Goal: Check status

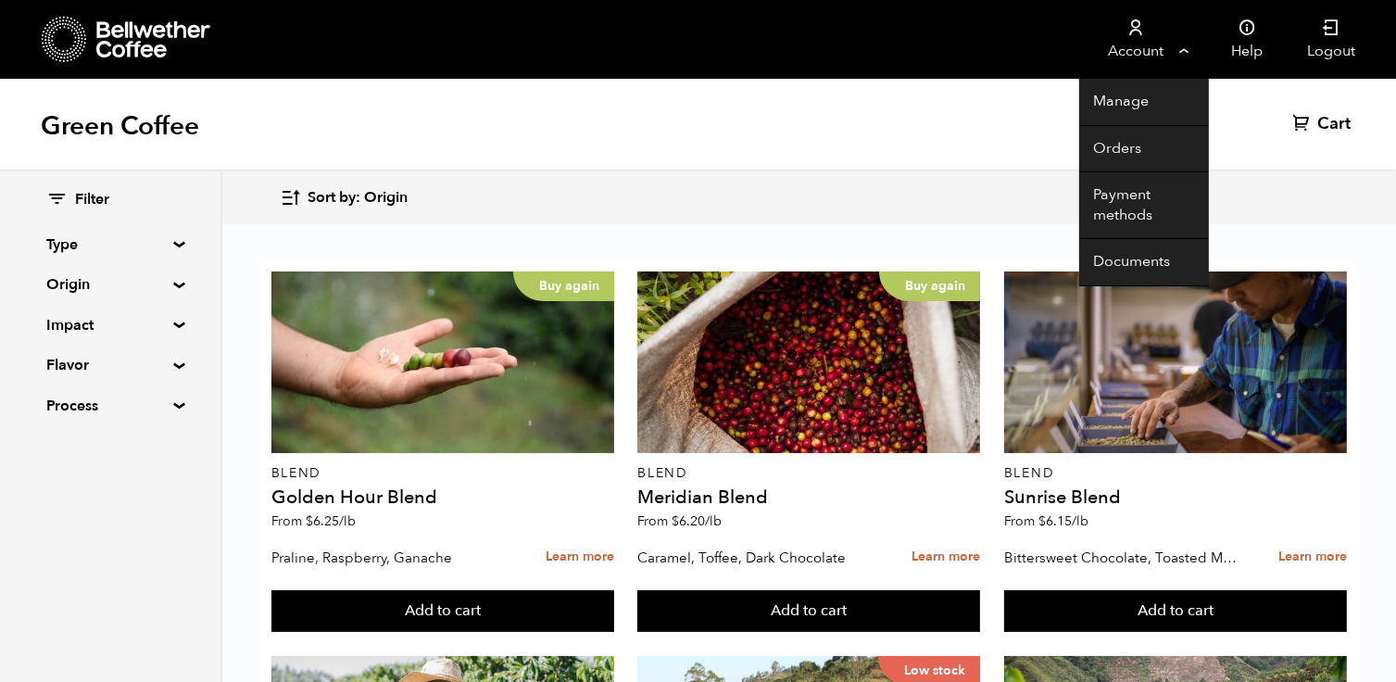
click at [1188, 52] on link "Account" at bounding box center [1136, 39] width 114 height 79
click at [1137, 139] on link "Orders" at bounding box center [1144, 149] width 130 height 47
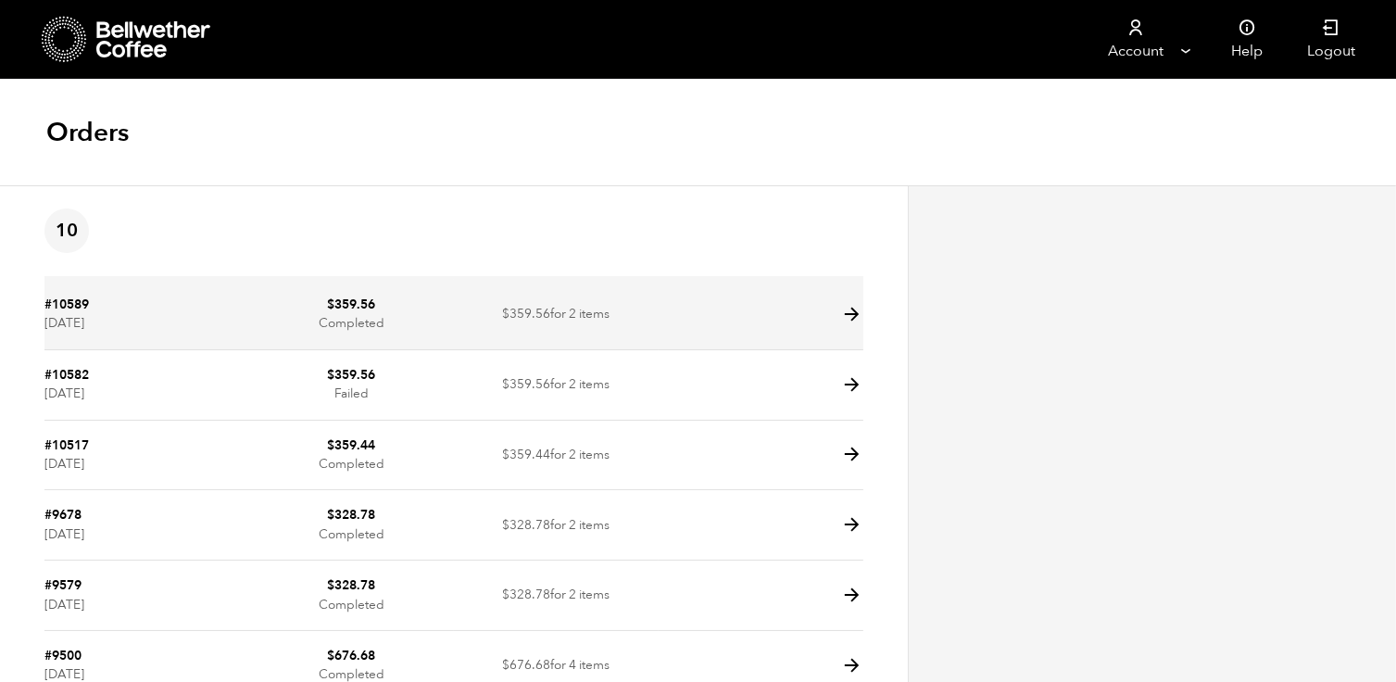
click at [847, 311] on icon at bounding box center [852, 314] width 21 height 21
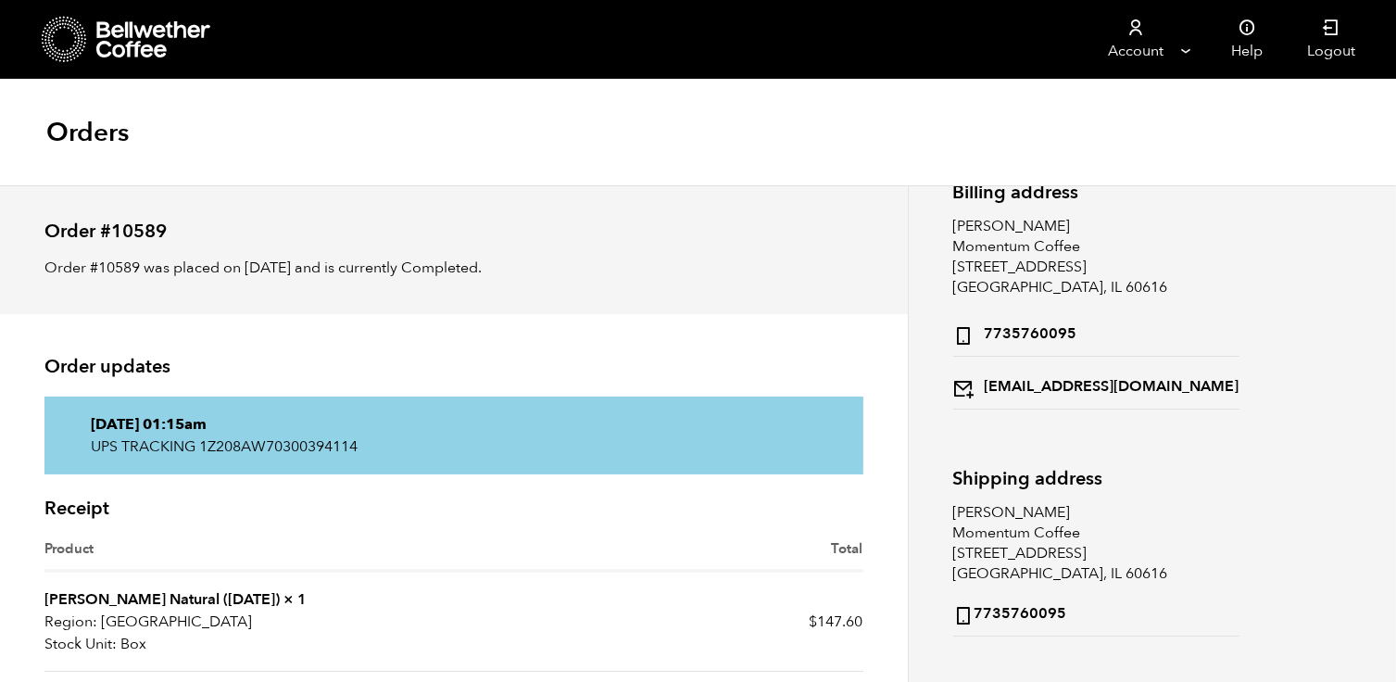
scroll to position [41, 0]
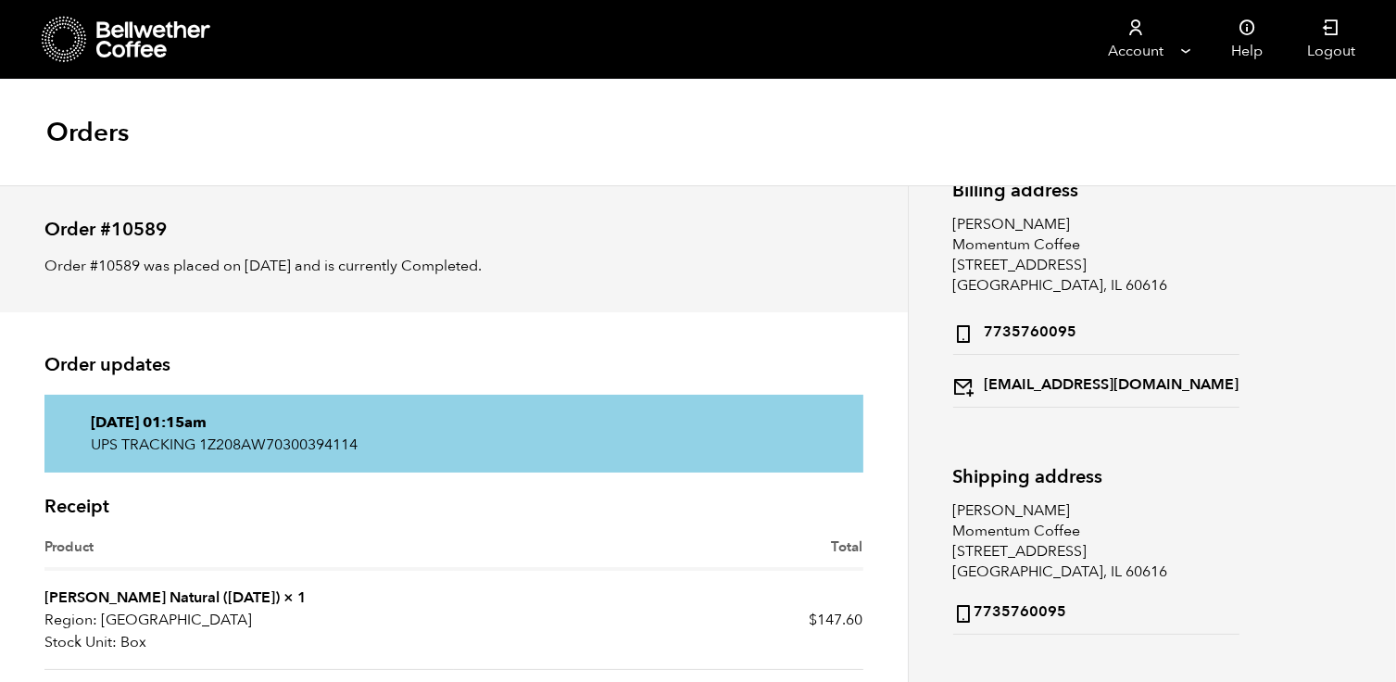
click at [334, 441] on p "UPS TRACKING 1Z208AW70300394114" at bounding box center [454, 445] width 726 height 22
copy p "1Z208AW70300394114"
